Goal: Information Seeking & Learning: Learn about a topic

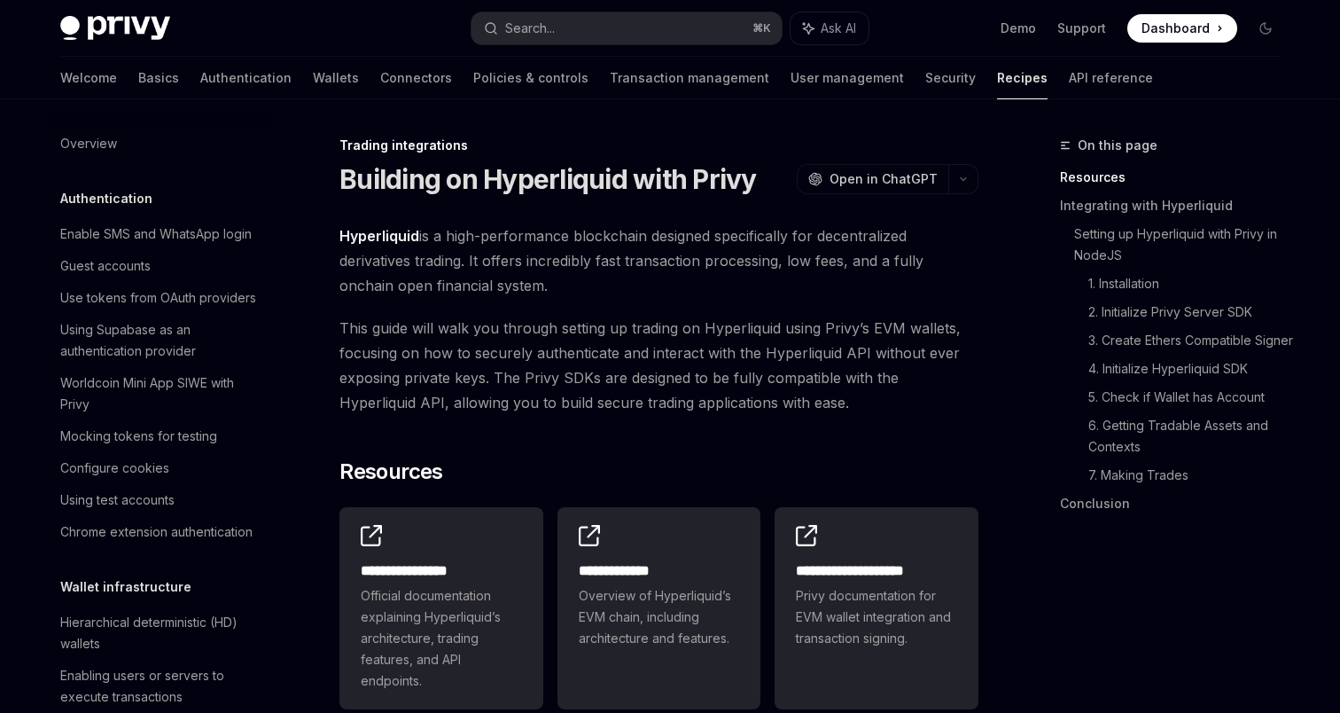
click at [120, 25] on img at bounding box center [115, 28] width 110 height 25
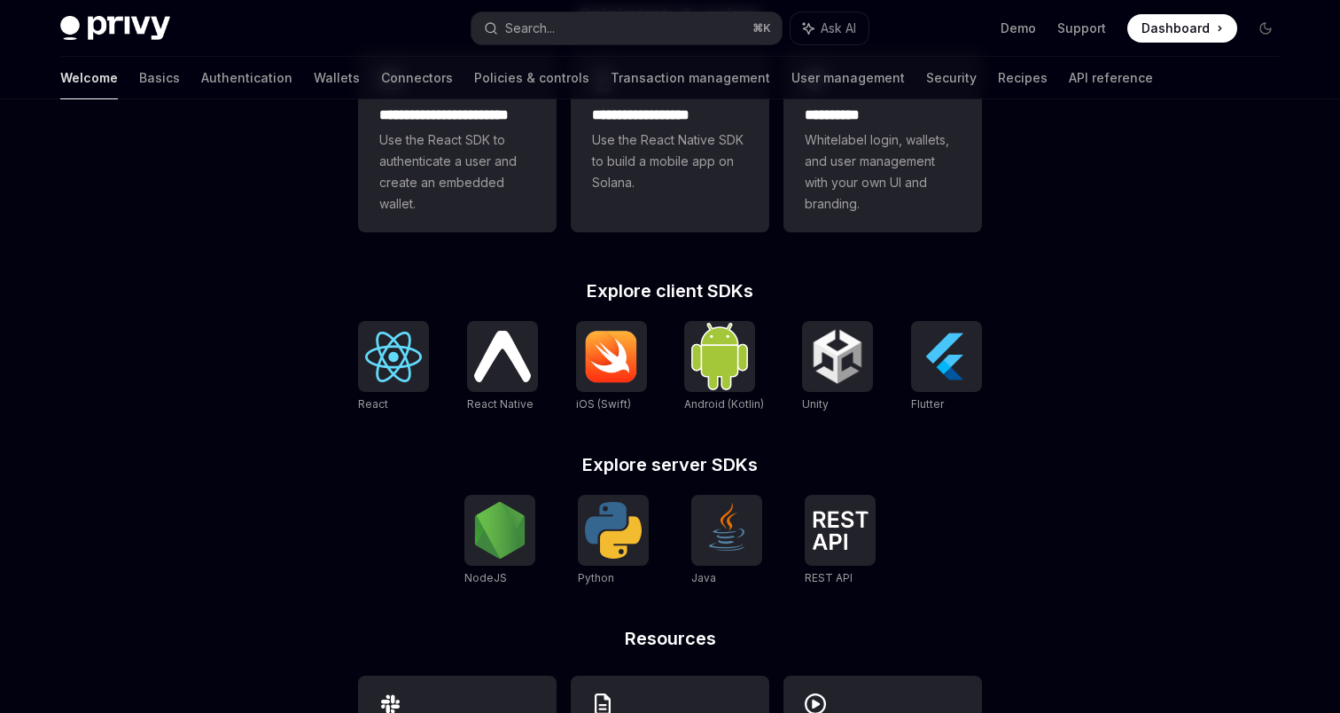
scroll to position [561, 0]
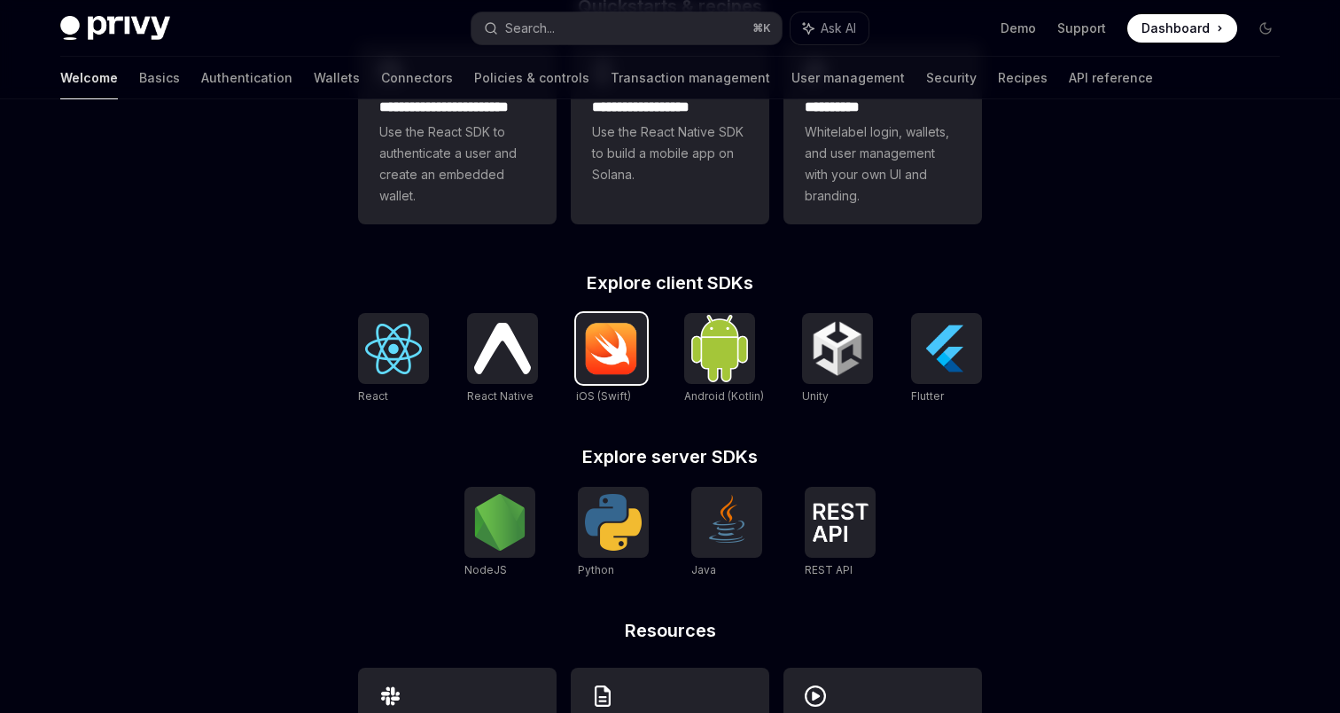
click at [610, 360] on img at bounding box center [611, 348] width 57 height 53
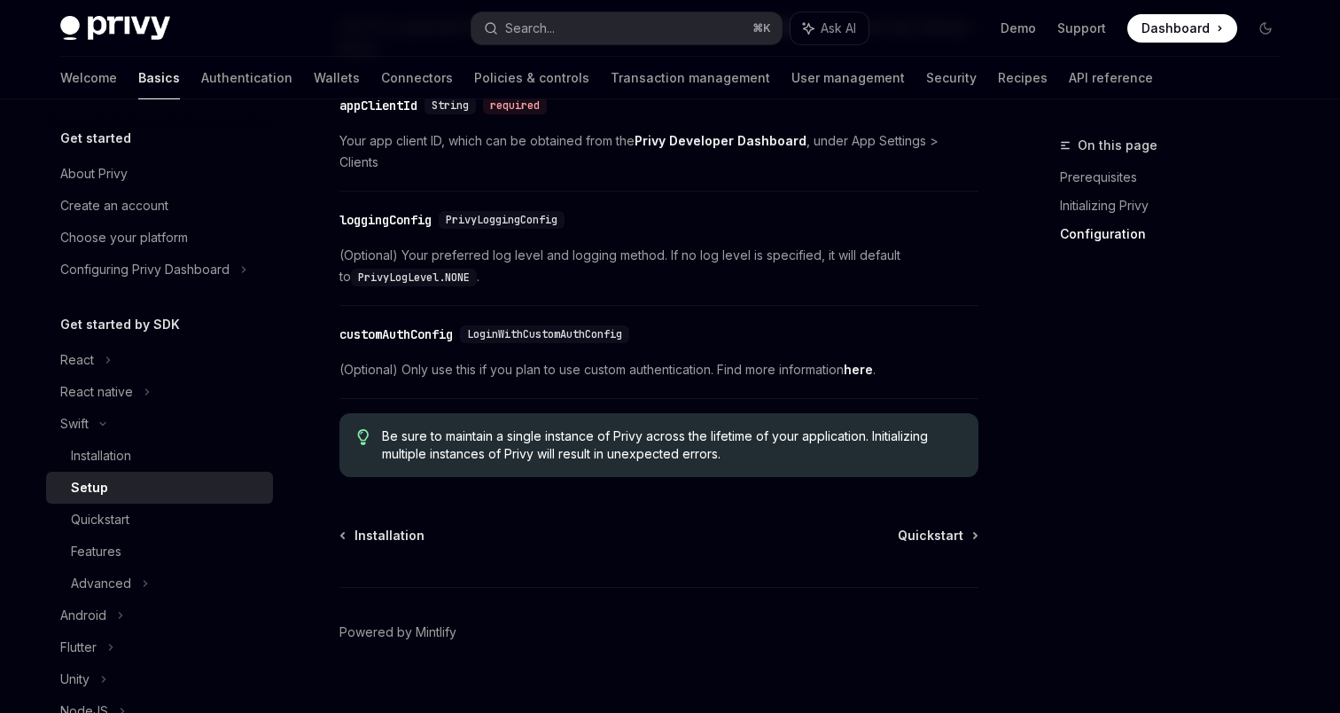
scroll to position [1024, 0]
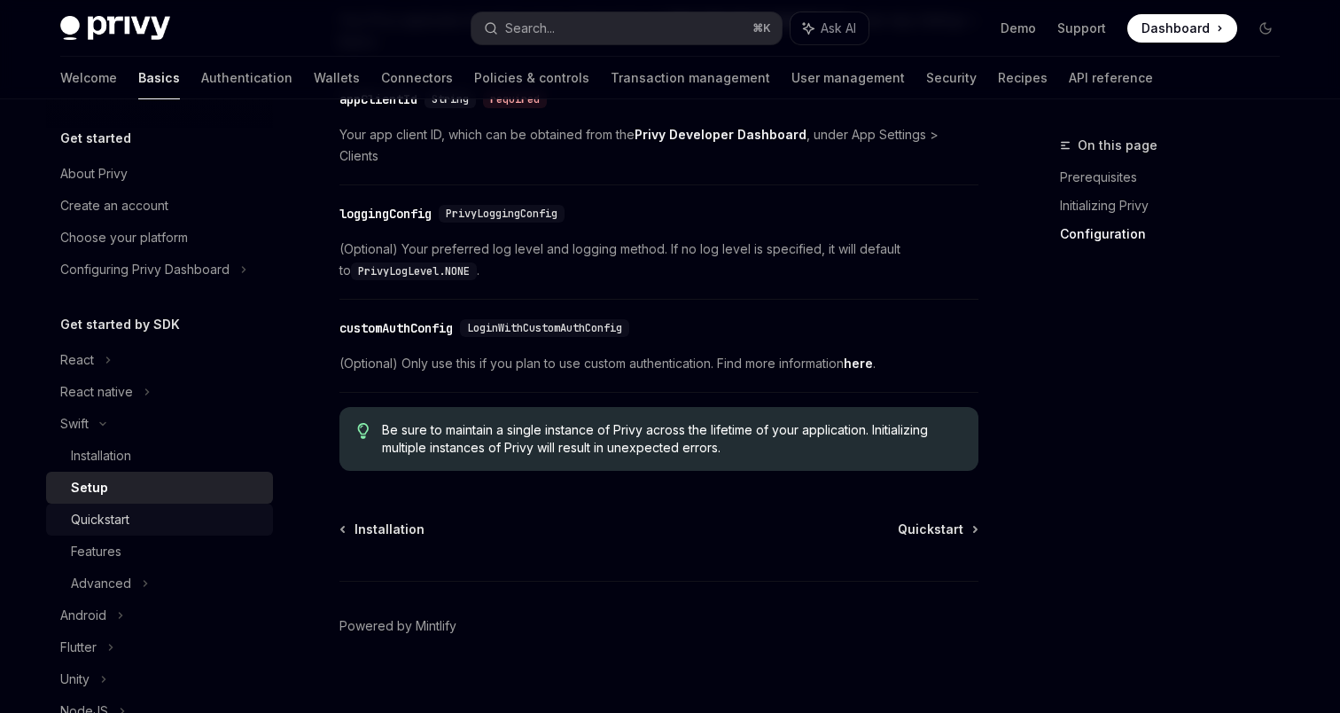
click at [144, 517] on div "Quickstart" at bounding box center [166, 519] width 191 height 21
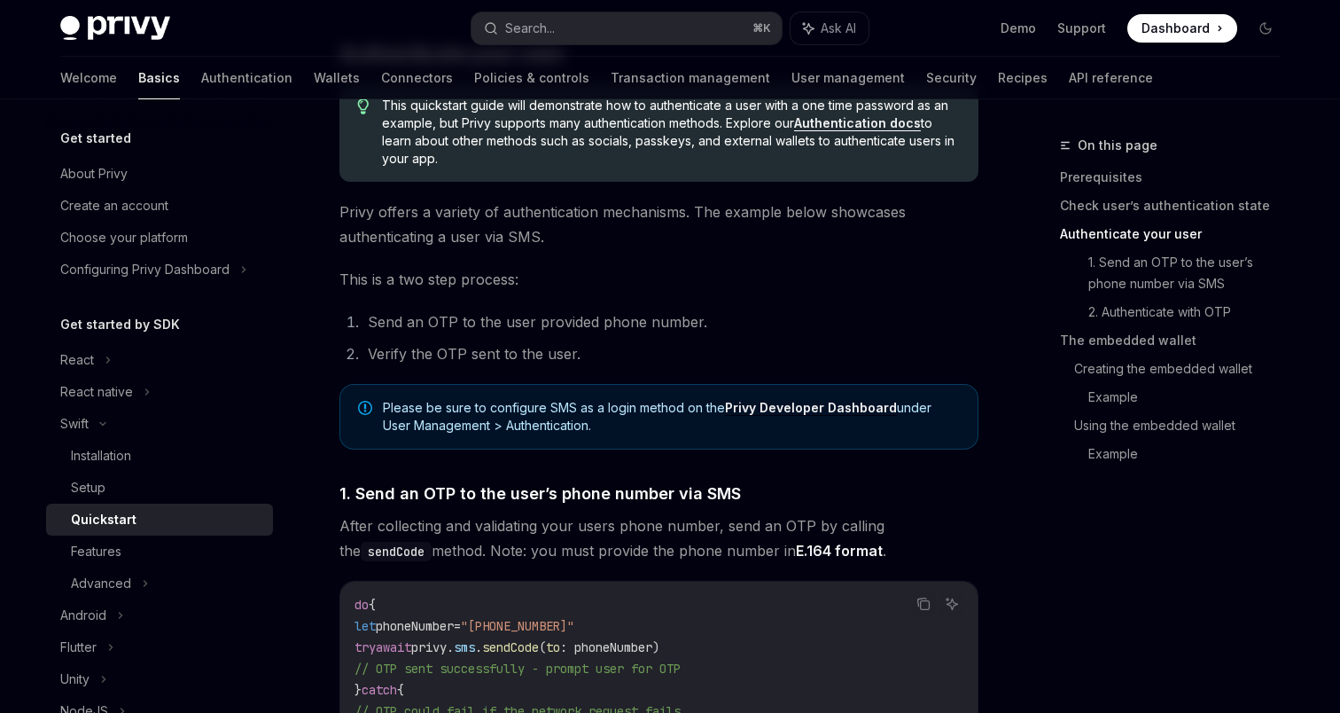
scroll to position [820, 0]
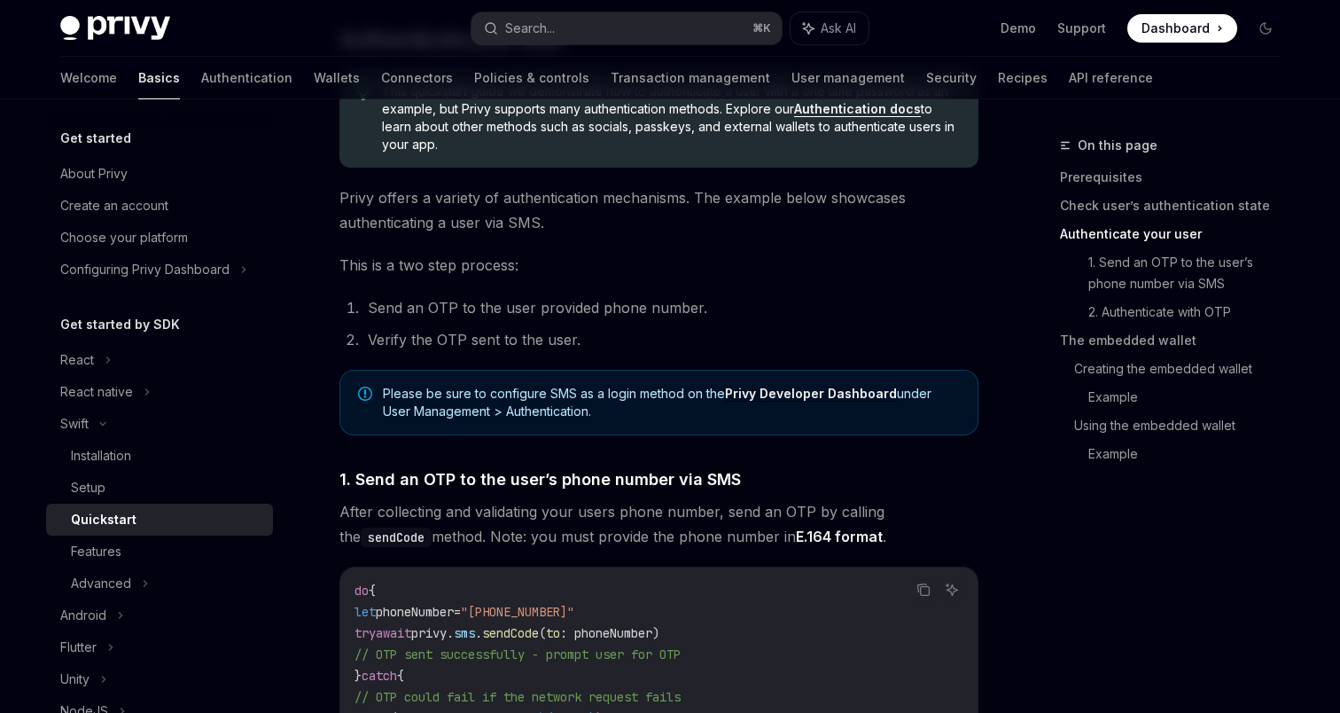
click at [756, 316] on li "Send an OTP to the user provided phone number." at bounding box center [670, 307] width 616 height 25
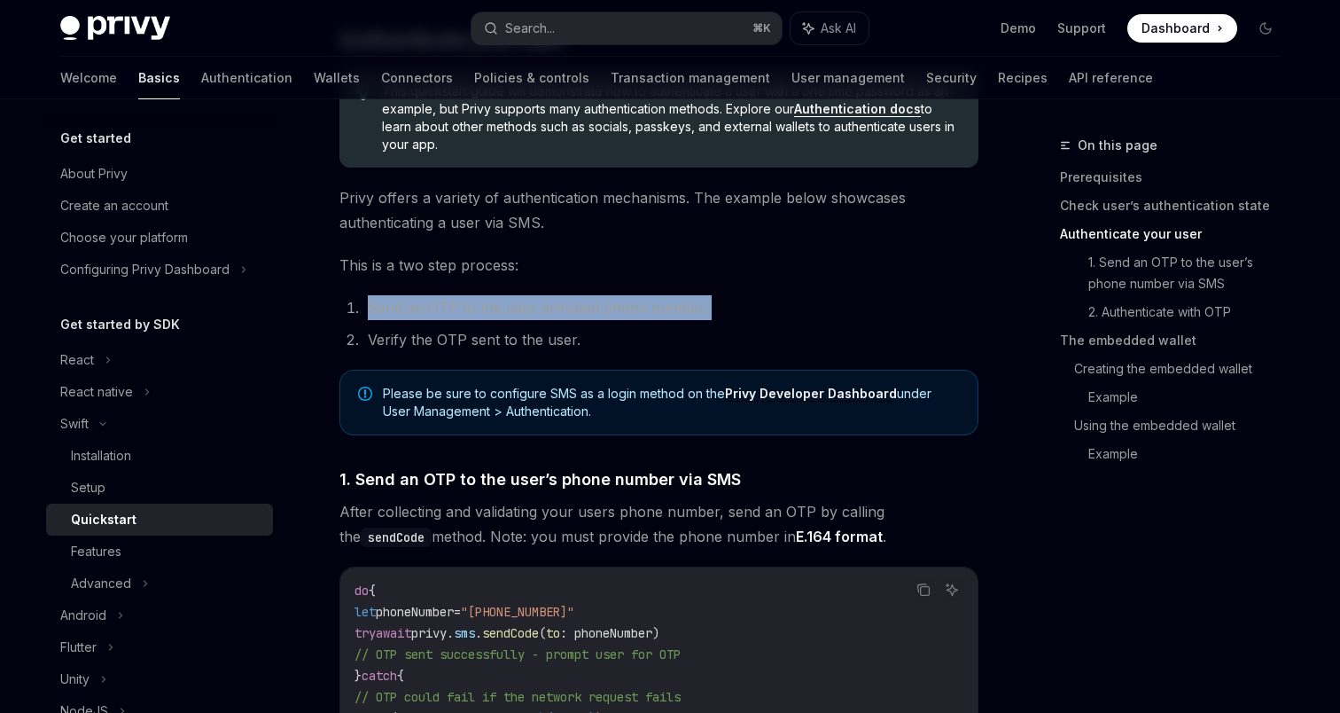
click at [756, 316] on li "Send an OTP to the user provided phone number." at bounding box center [670, 307] width 616 height 25
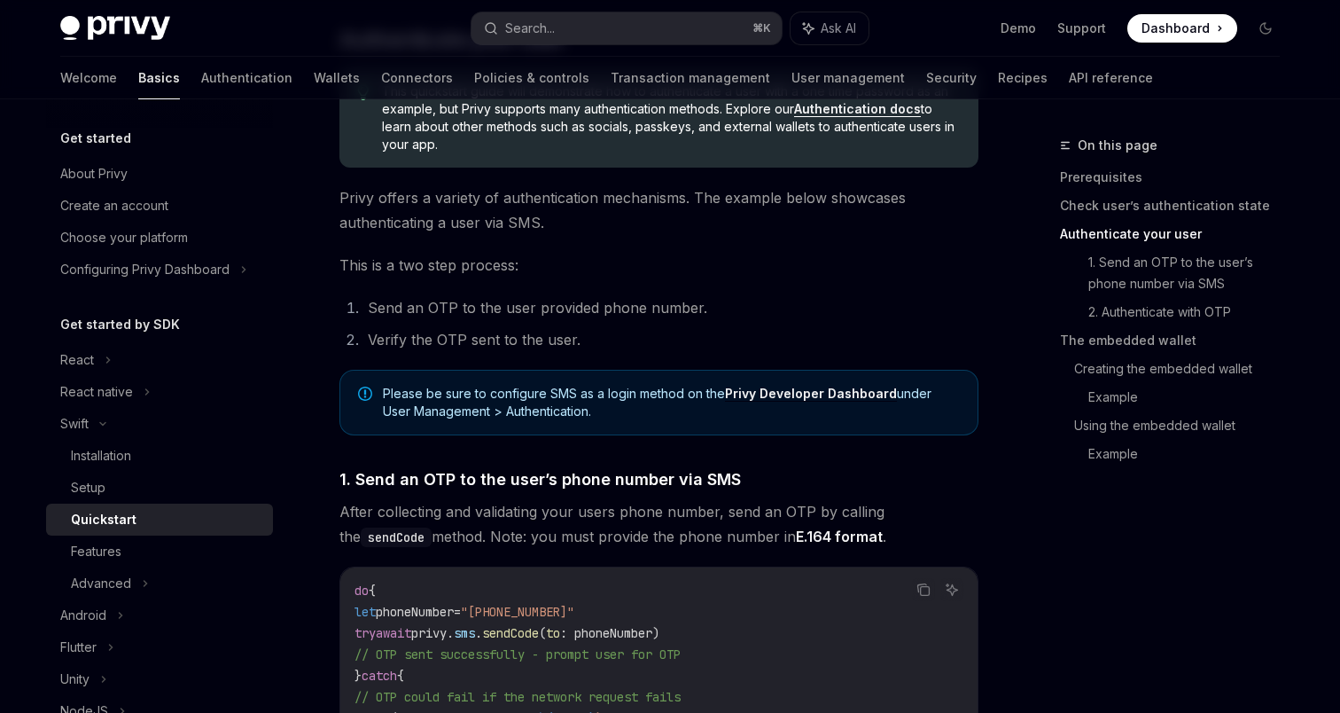
click at [750, 347] on li "Verify the OTP sent to the user." at bounding box center [670, 339] width 616 height 25
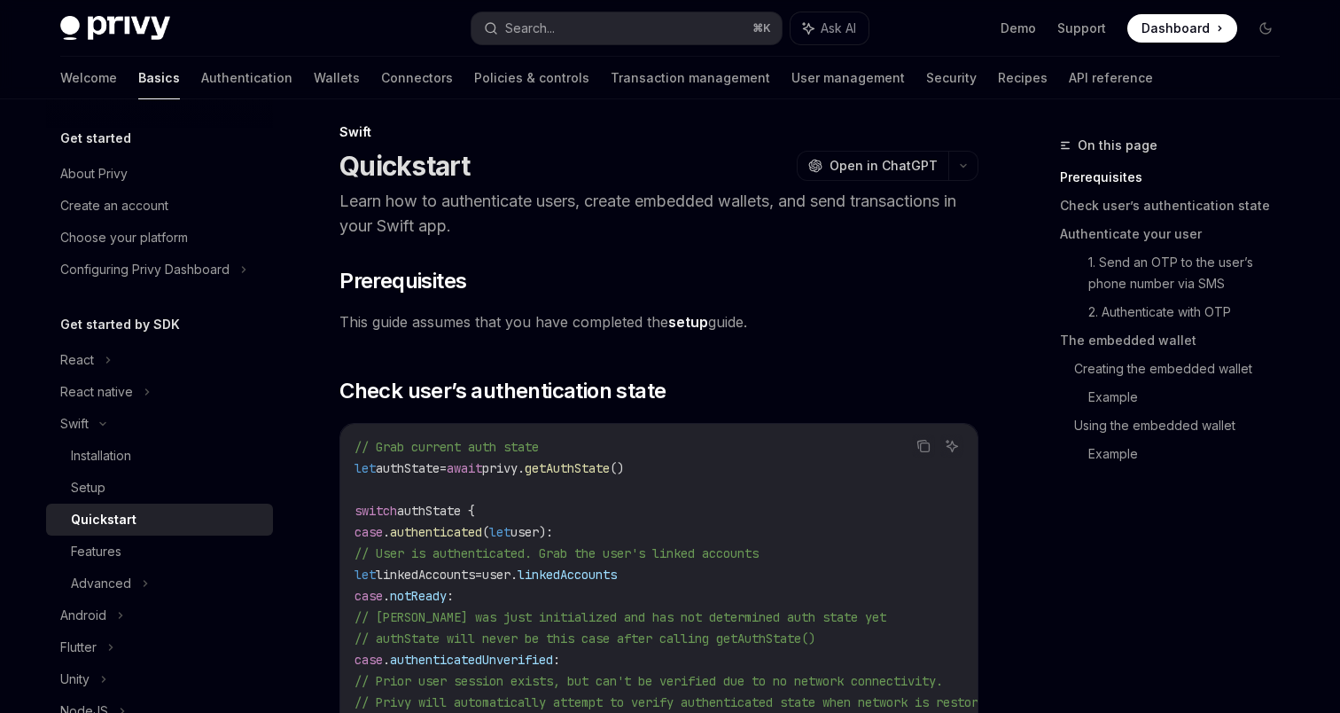
scroll to position [0, 0]
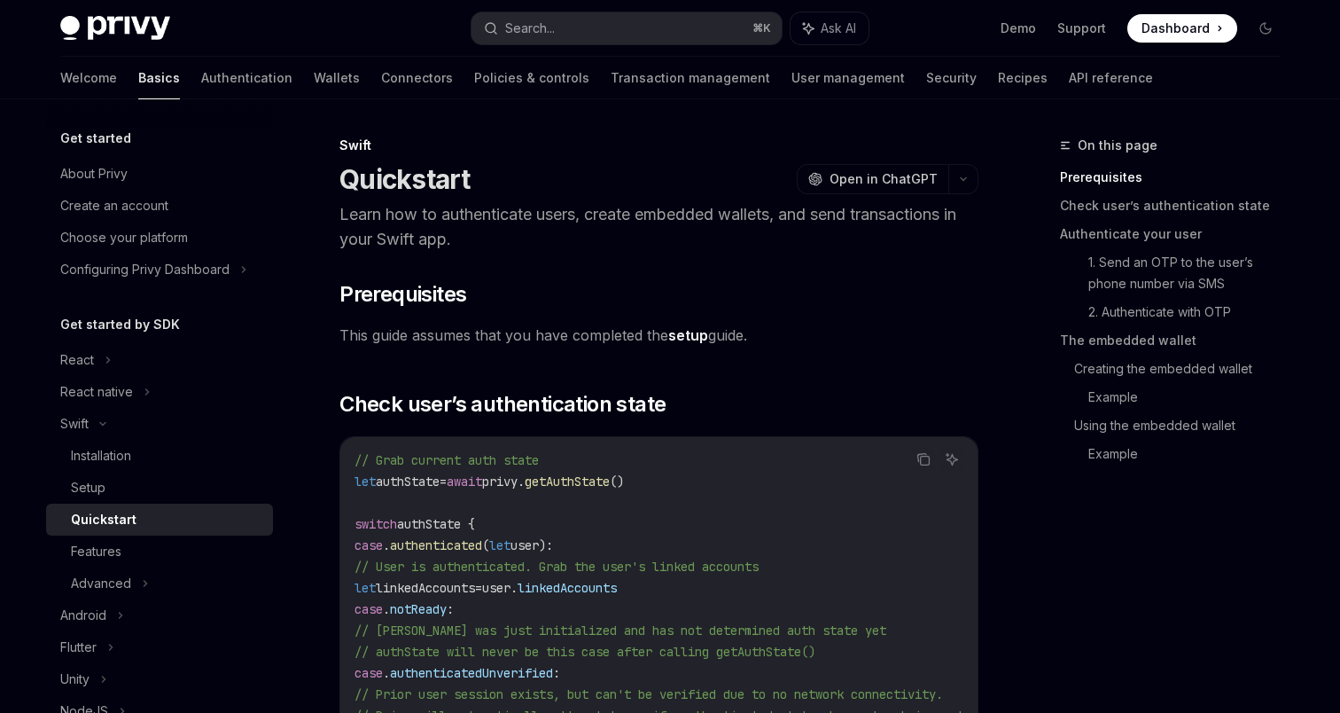
click at [693, 338] on link "setup" at bounding box center [688, 335] width 40 height 19
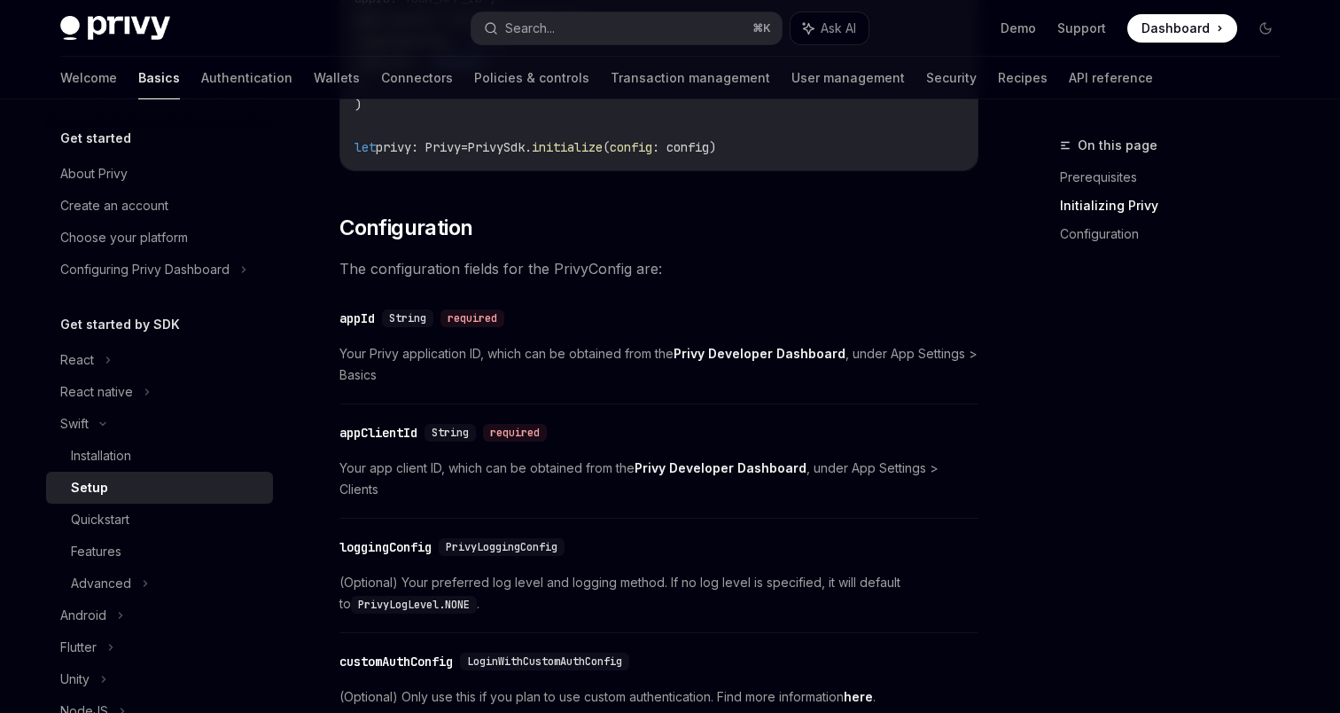
scroll to position [1024, 0]
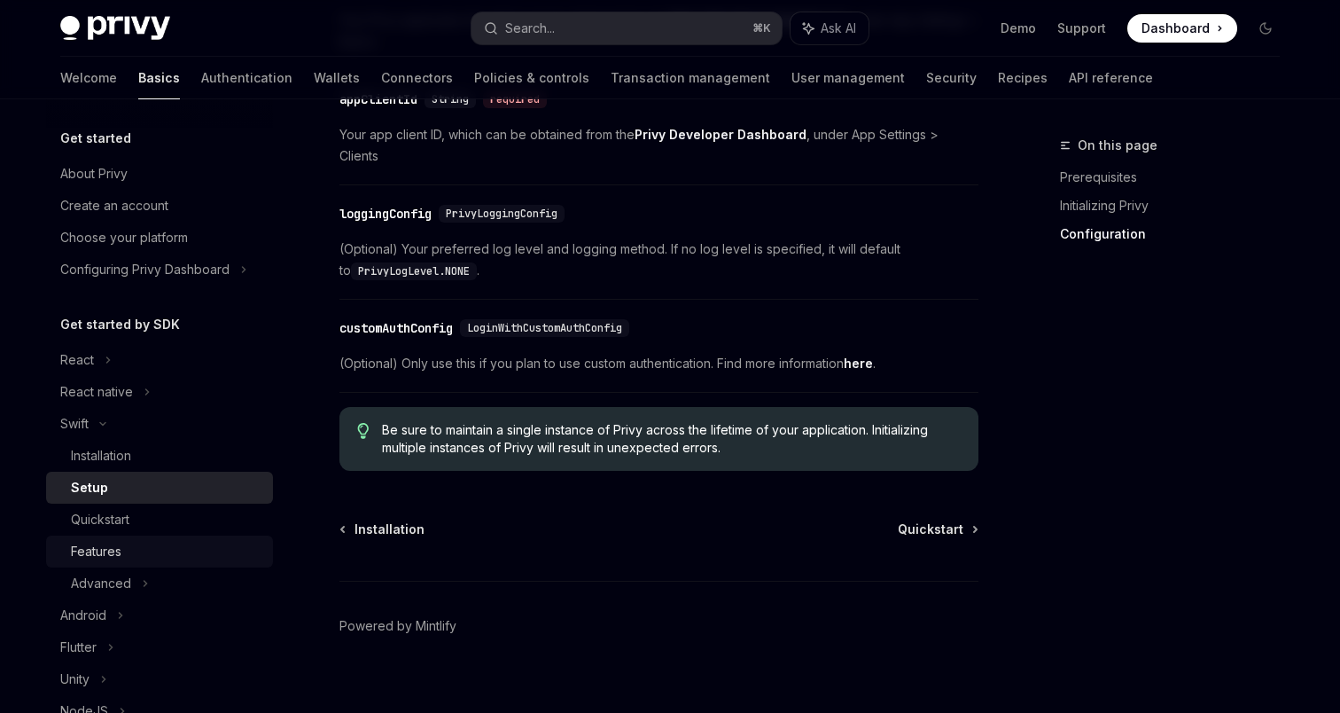
click at [168, 557] on div "Features" at bounding box center [166, 551] width 191 height 21
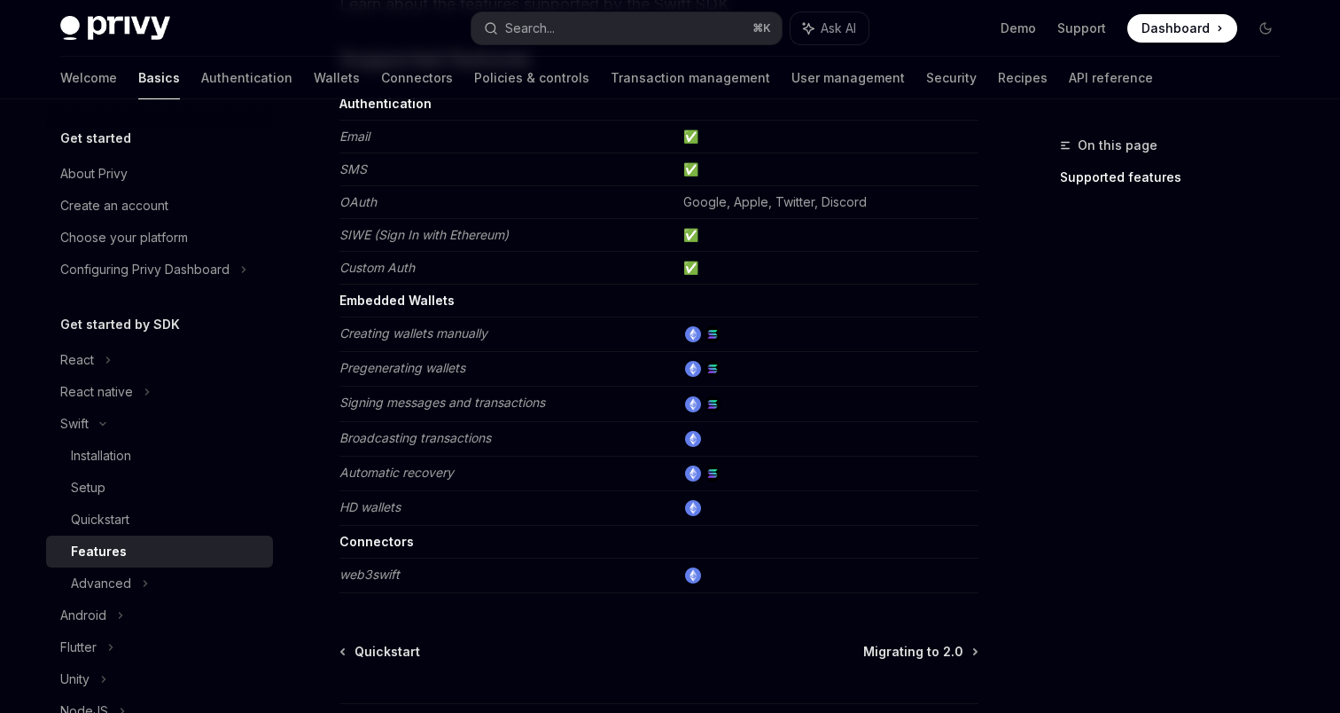
scroll to position [218, 0]
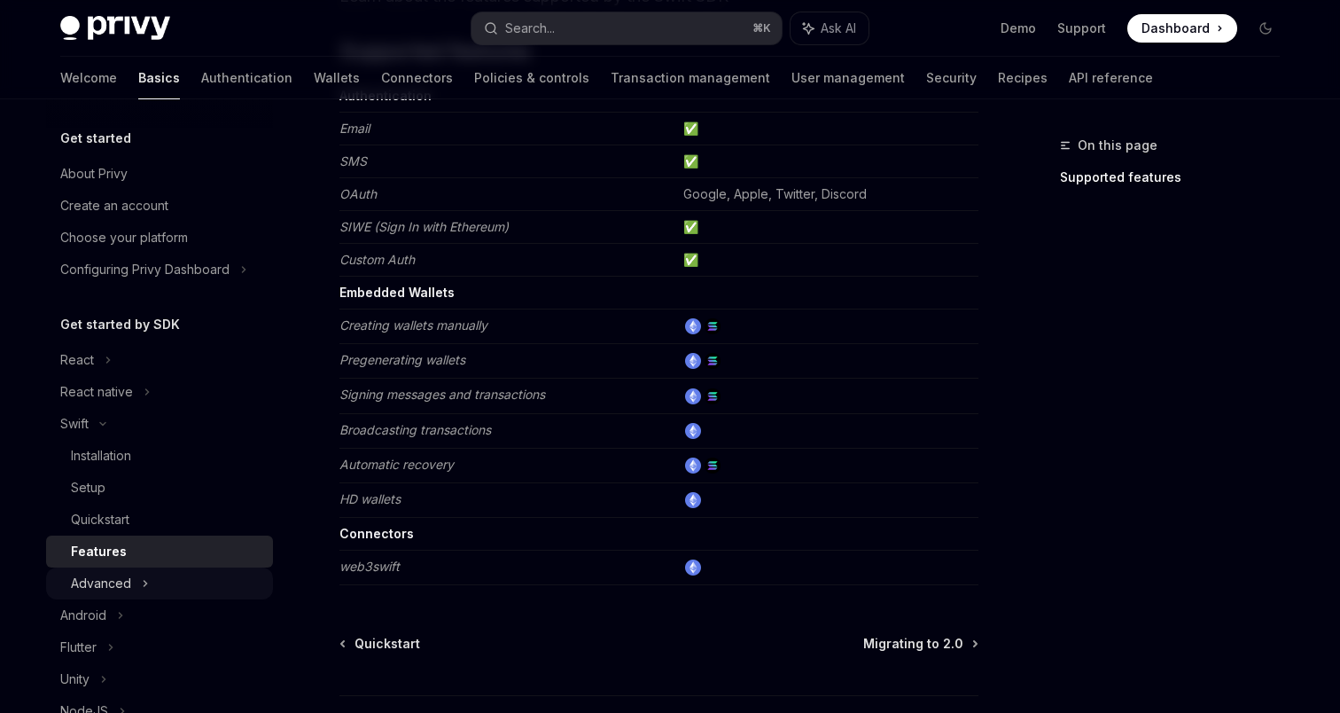
click at [159, 580] on div "Advanced" at bounding box center [159, 583] width 227 height 32
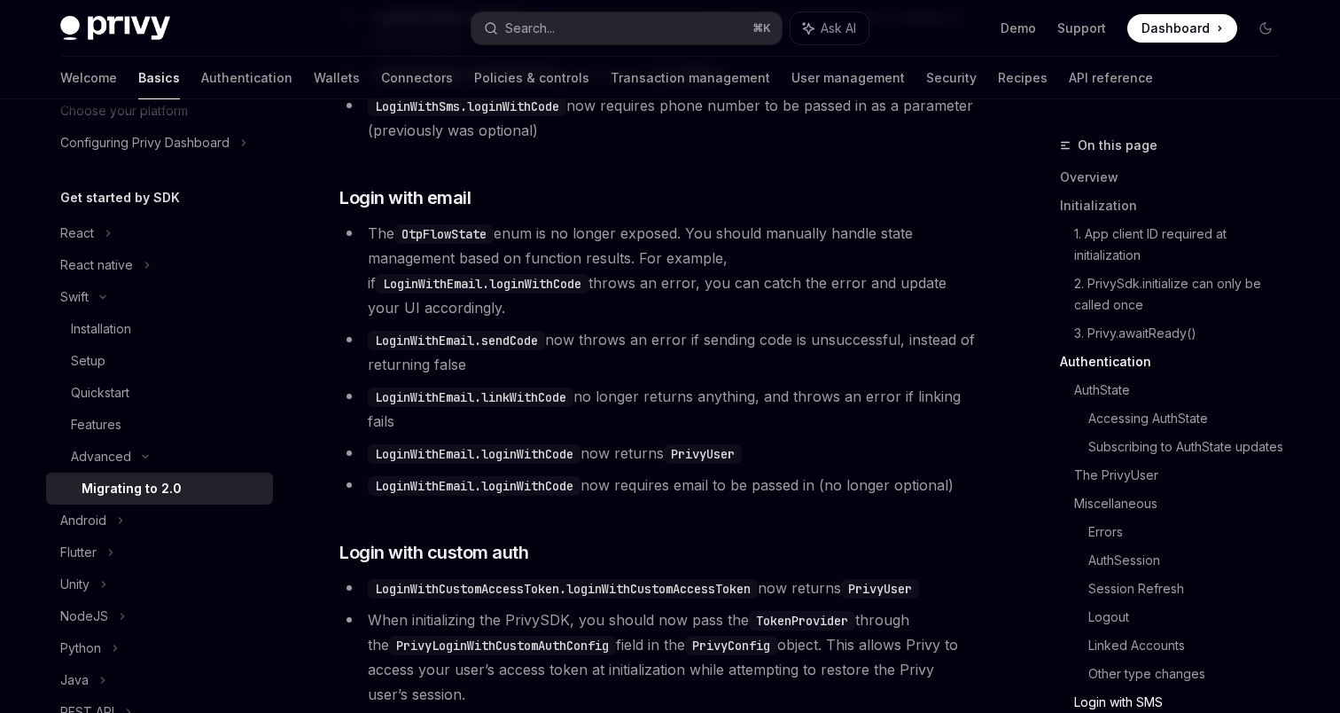
scroll to position [4341, 0]
click at [466, 269] on li "The OtpFlowState enum is no longer exposed. You should manually handle state ma…" at bounding box center [658, 268] width 639 height 99
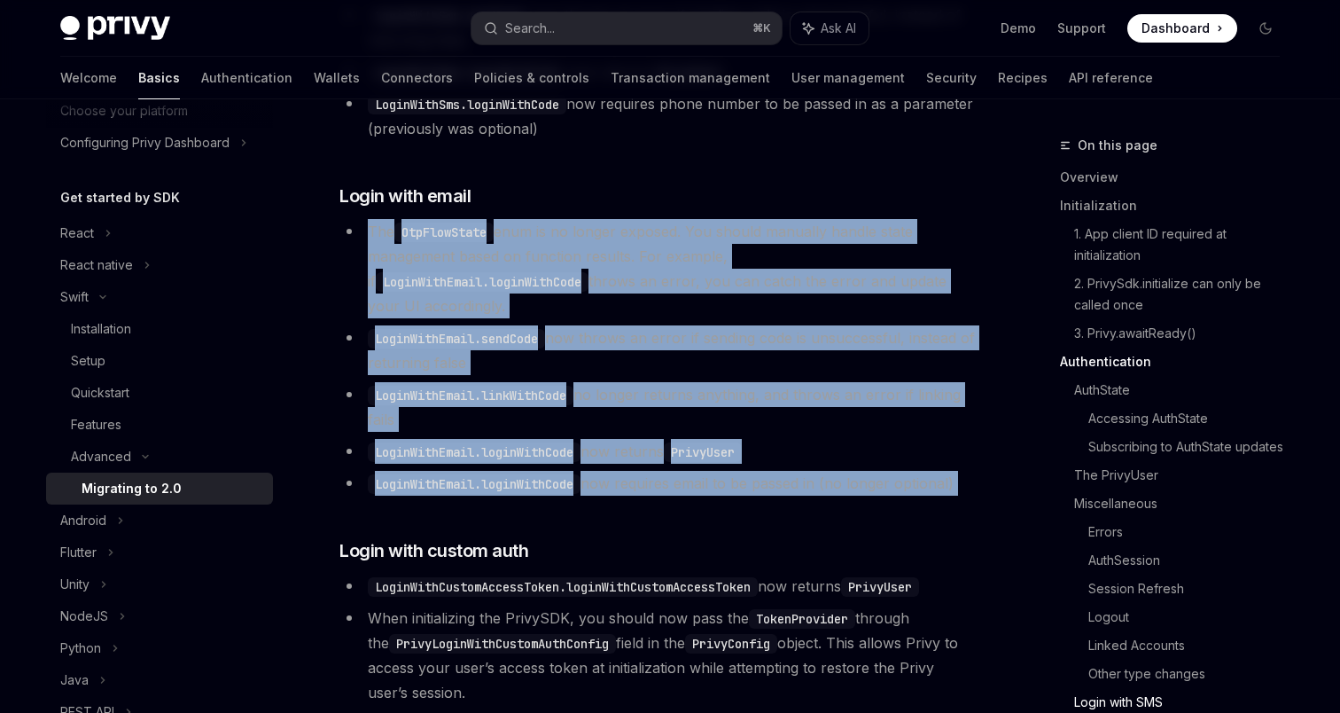
drag, startPoint x: 466, startPoint y: 269, endPoint x: 529, endPoint y: 468, distance: 209.1
click at [529, 469] on ul "The OtpFlowState enum is no longer exposed. You should manually handle state ma…" at bounding box center [658, 357] width 639 height 277
click at [529, 474] on code "LoginWithEmail.loginWithCode" at bounding box center [474, 483] width 213 height 19
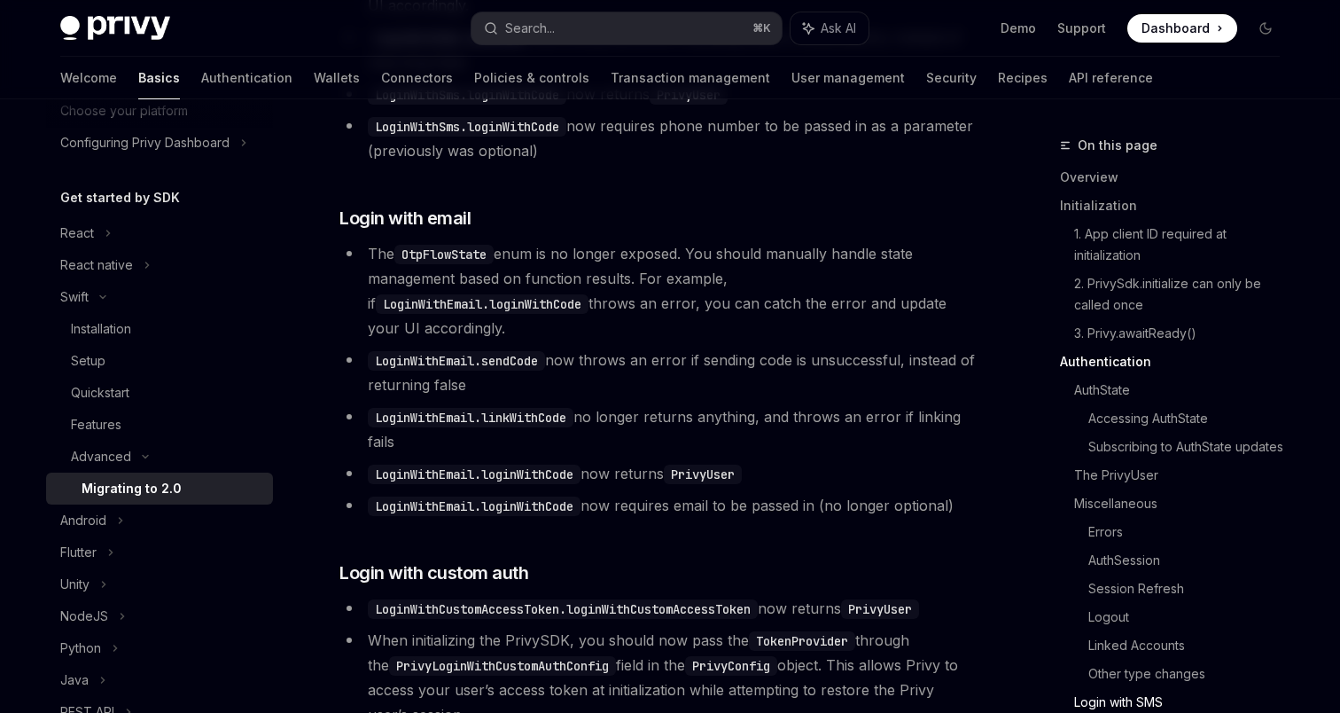
scroll to position [4321, 0]
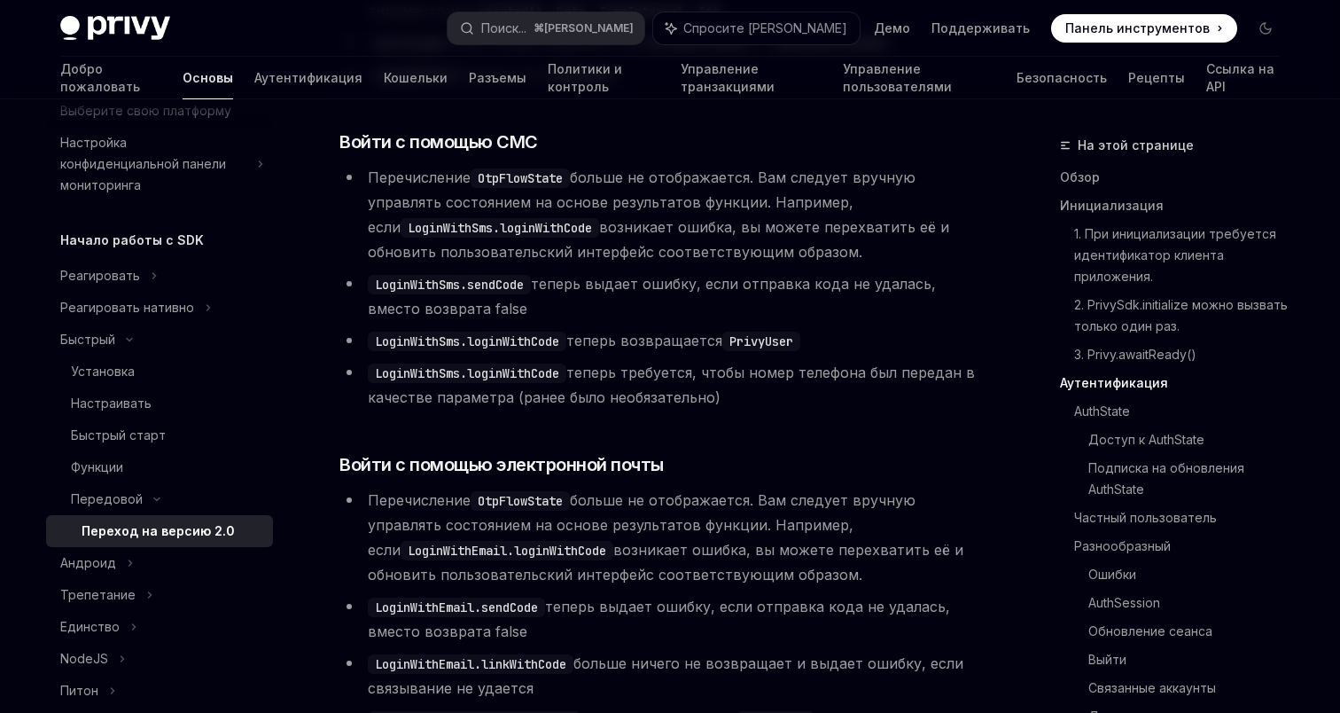
type textarea "*"
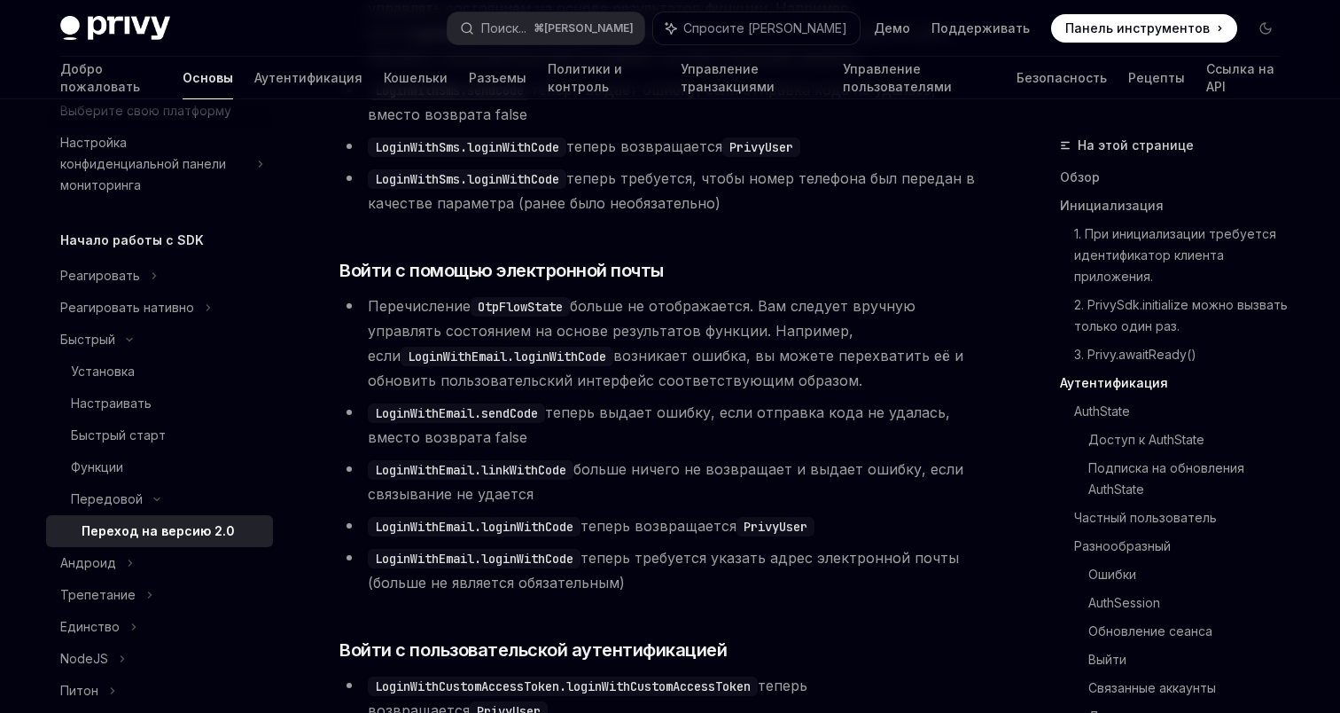
scroll to position [4516, 0]
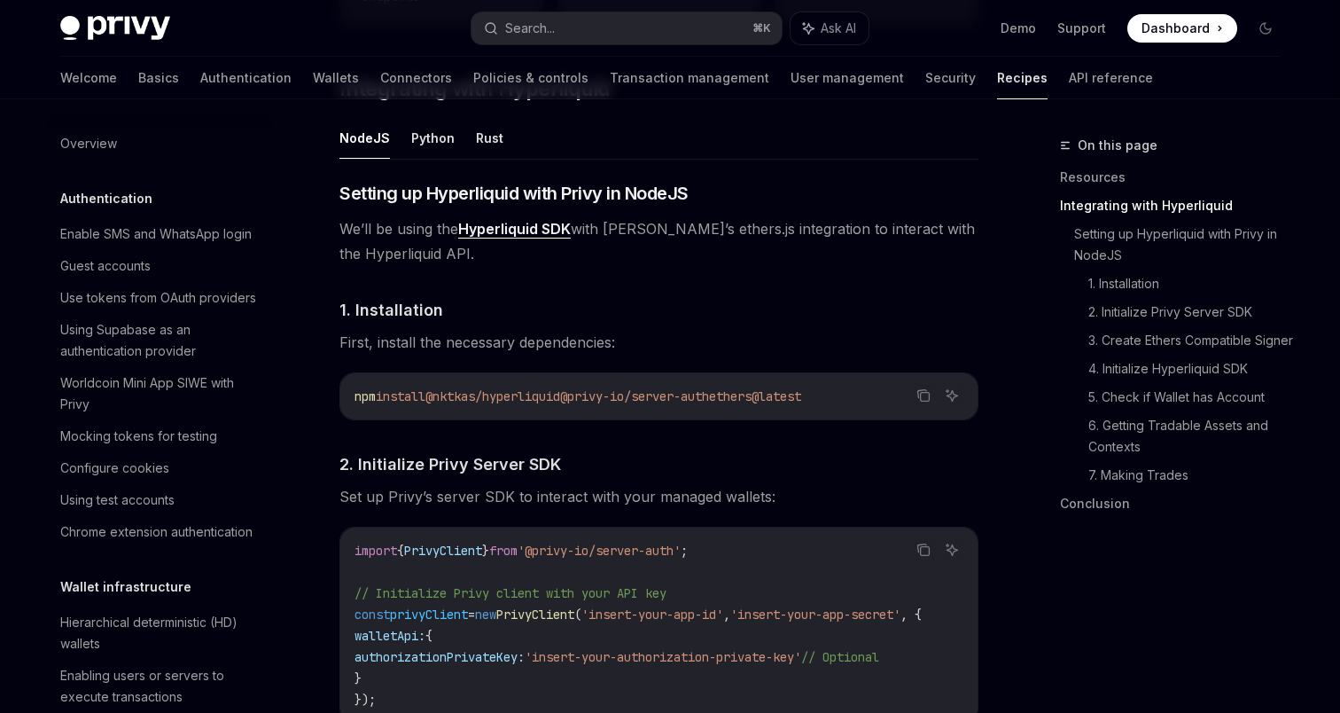
scroll to position [1679, 0]
